Goal: Find contact information: Find contact information

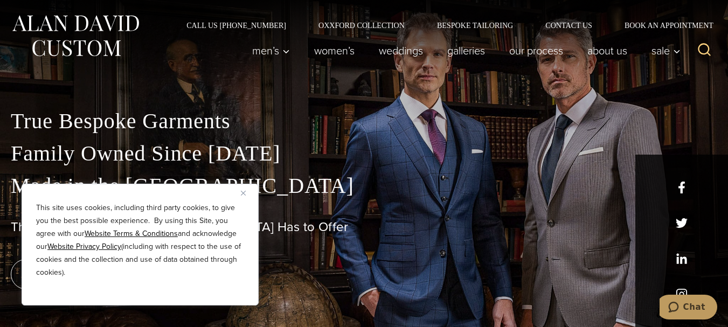
click at [245, 192] on img "Close" at bounding box center [243, 193] width 5 height 5
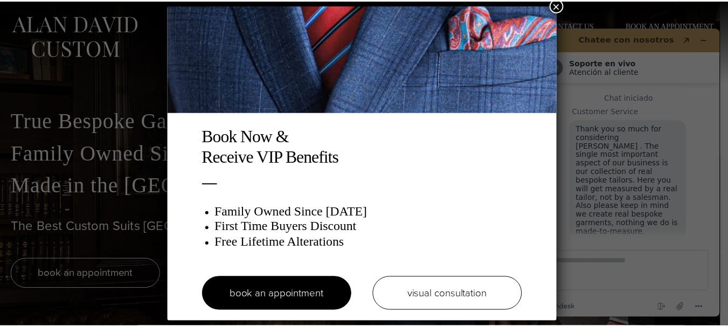
scroll to position [5, 0]
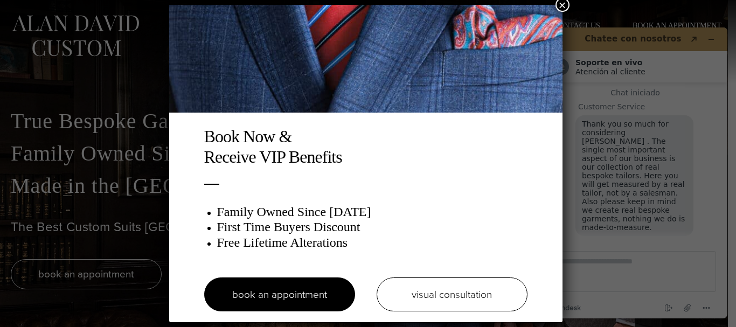
click at [562, 5] on button "×" at bounding box center [562, 5] width 14 height 14
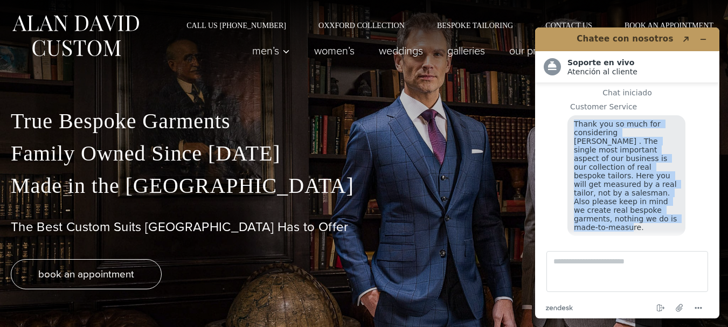
drag, startPoint x: 573, startPoint y: 125, endPoint x: 665, endPoint y: 206, distance: 121.7
click at [665, 206] on div "Thank you so much for considering [PERSON_NAME] . The single most important asp…" at bounding box center [626, 175] width 118 height 121
copy span "Thank you so much for considering [PERSON_NAME] . The single most important asp…"
click at [701, 37] on icon "Minimizar widget" at bounding box center [703, 40] width 8 height 8
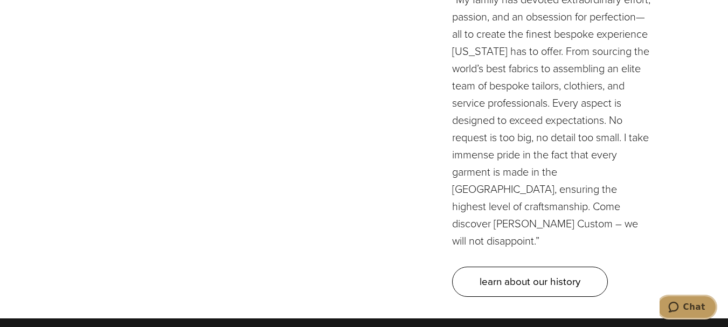
scroll to position [3084, 0]
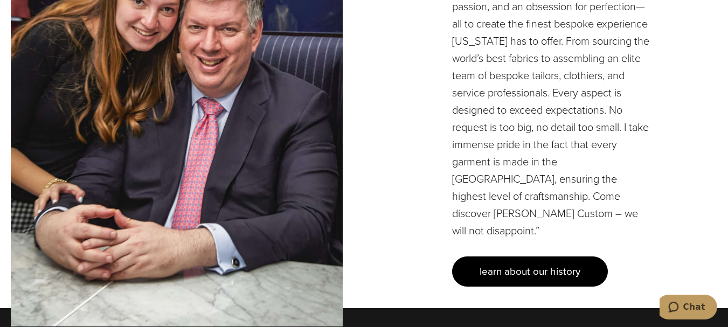
click at [565, 263] on span "learn about our history" at bounding box center [529, 271] width 101 height 16
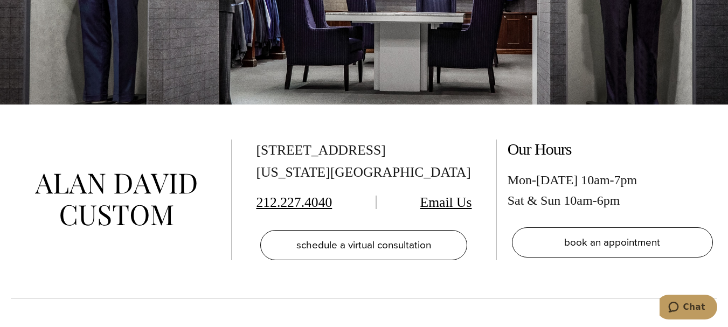
scroll to position [3931, 0]
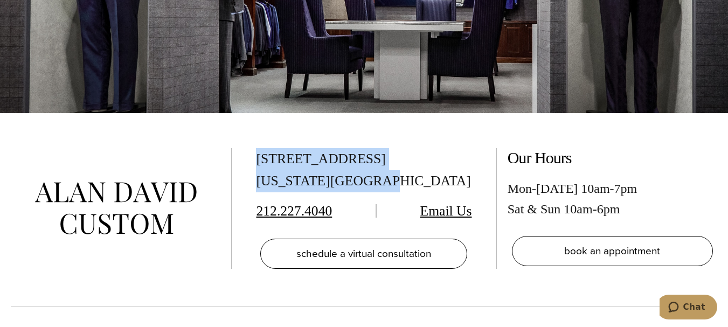
drag, startPoint x: 258, startPoint y: 142, endPoint x: 400, endPoint y: 158, distance: 142.5
click at [400, 158] on div "515 Madison Ave, Suite 301 New York, NY 10022" at bounding box center [363, 170] width 215 height 44
copy div "515 Madison Ave, Suite 301 New York, NY 10022"
click at [399, 158] on div "515 Madison Ave, Suite 301 New York, NY 10022" at bounding box center [363, 170] width 215 height 44
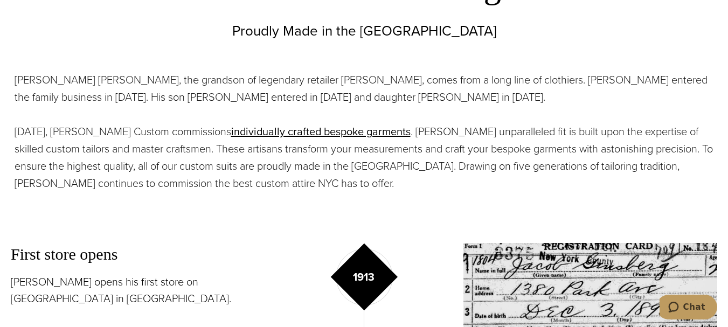
scroll to position [435, 0]
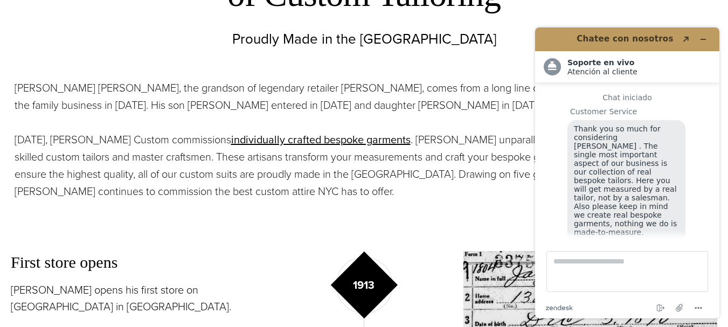
scroll to position [5, 0]
